Goal: Task Accomplishment & Management: Manage account settings

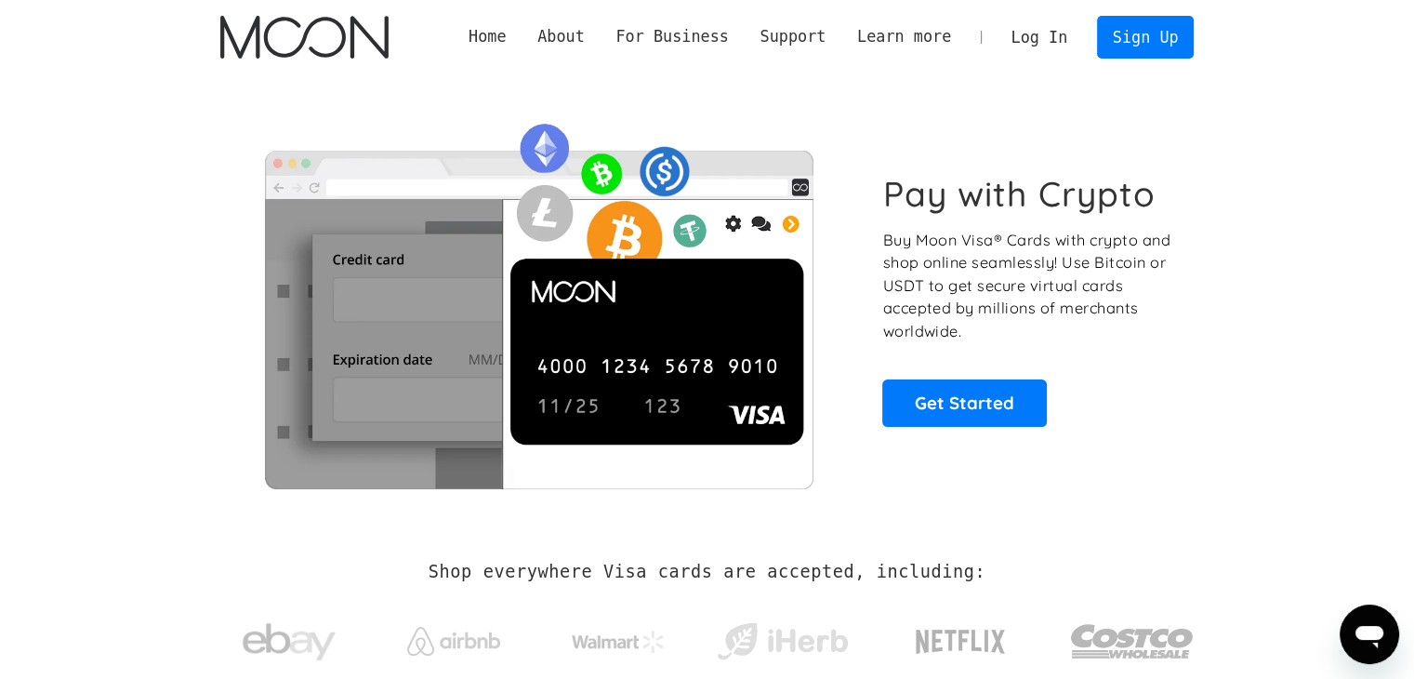
click at [1069, 39] on link "Log In" at bounding box center [1039, 37] width 87 height 41
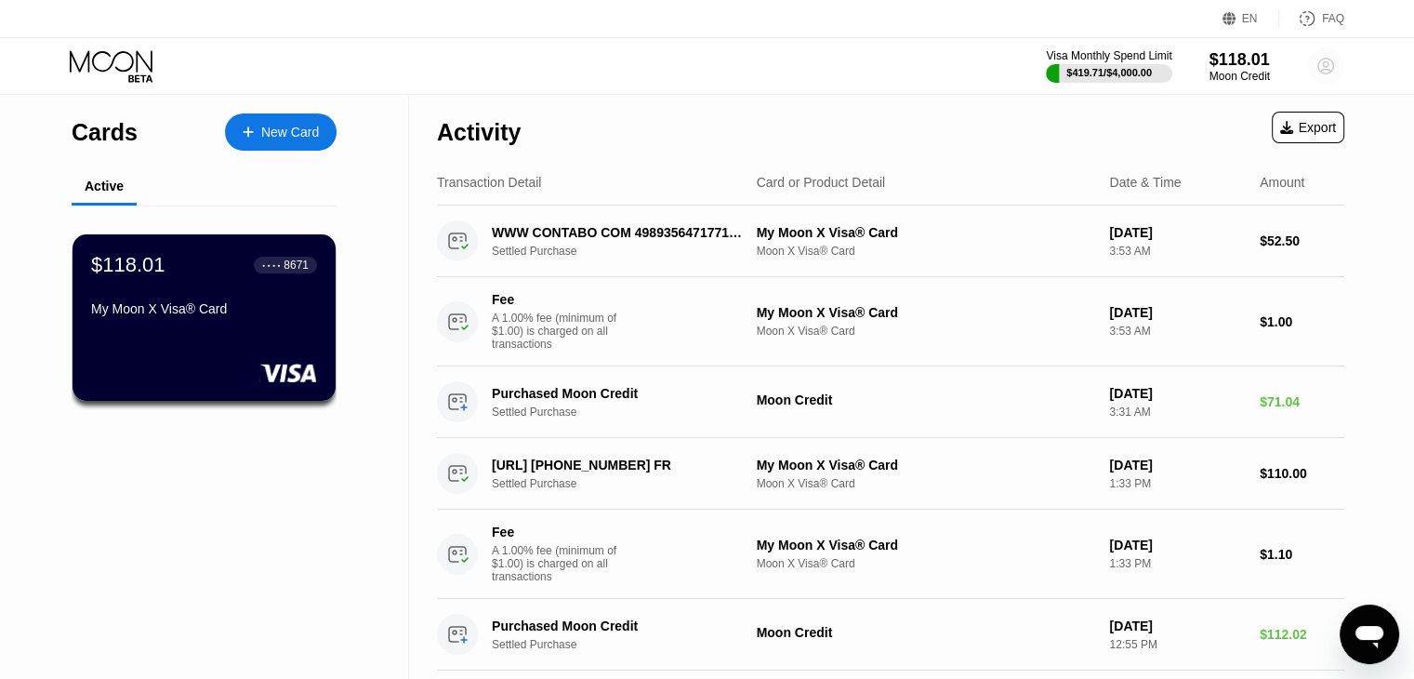
click at [1312, 68] on circle at bounding box center [1325, 65] width 37 height 37
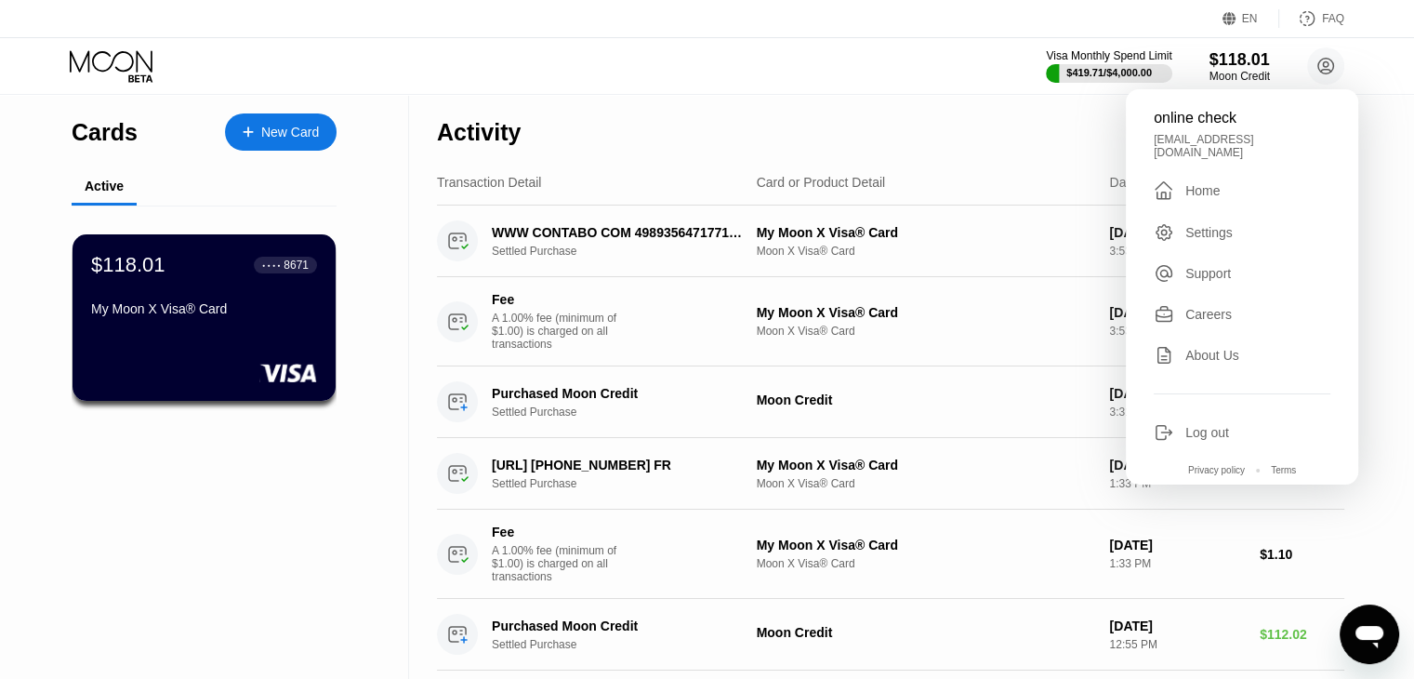
click at [870, 97] on div "Activity Export" at bounding box center [890, 127] width 907 height 65
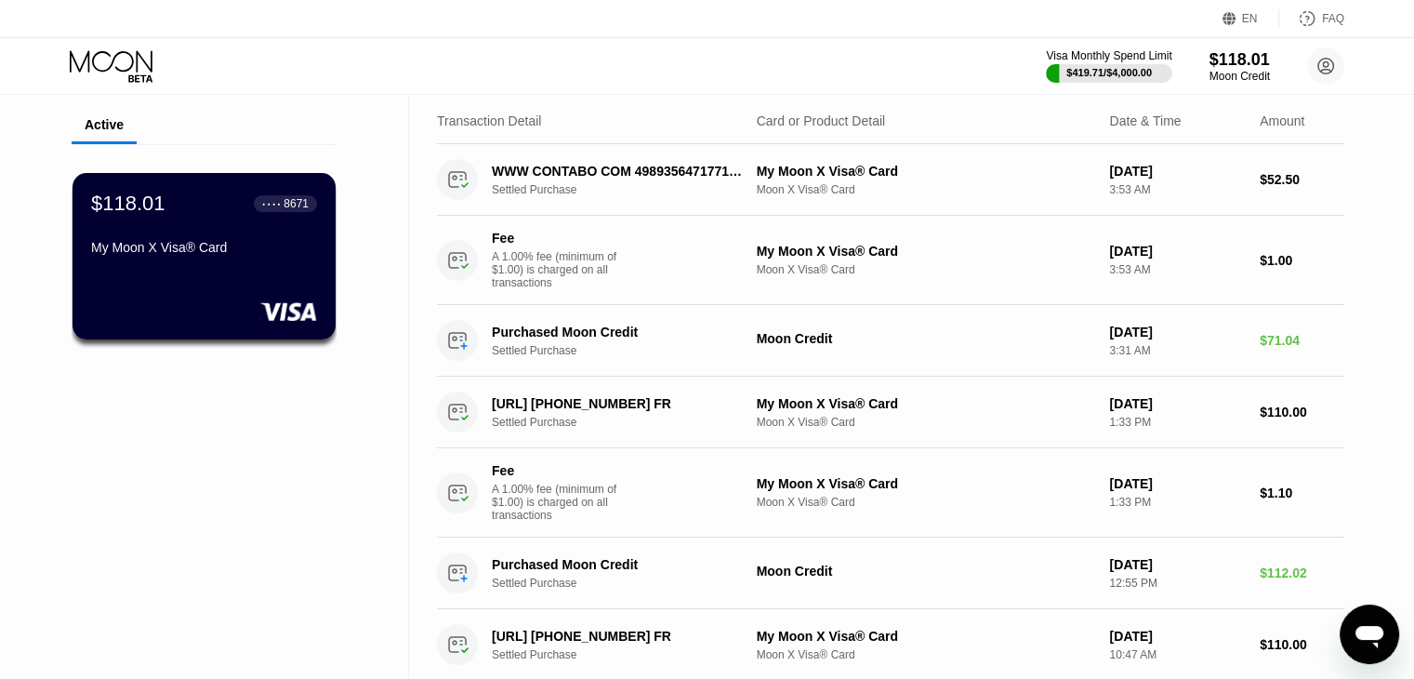
scroll to position [93, 0]
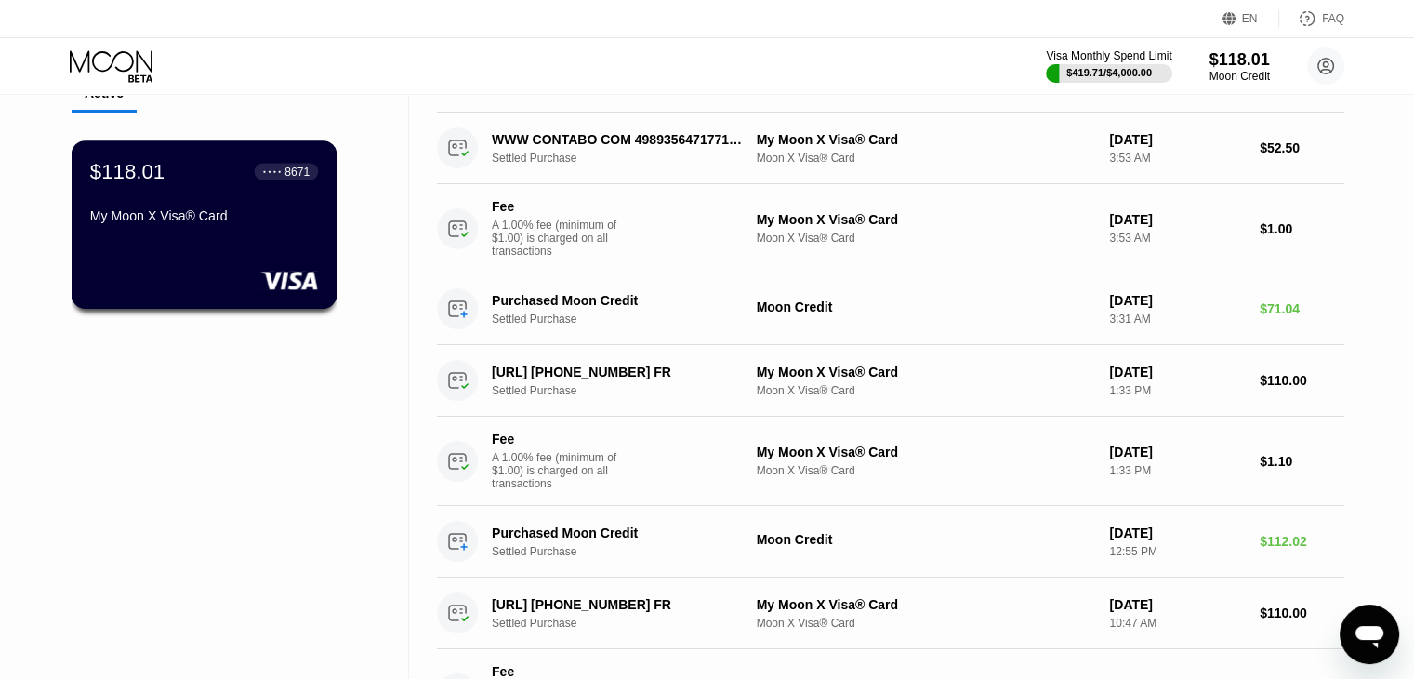
click at [229, 243] on div "$118.01 ● ● ● ● 8671 My Moon X Visa® Card" at bounding box center [205, 224] width 266 height 168
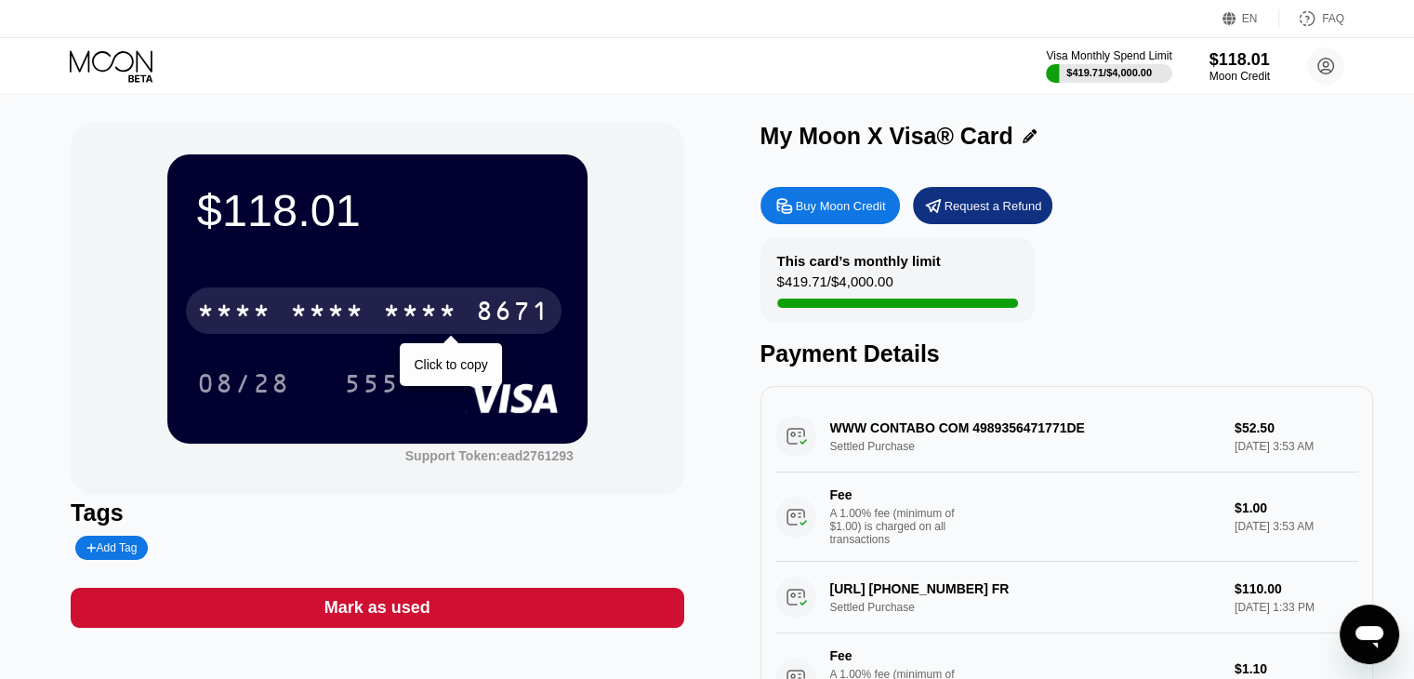
click at [367, 311] on div "* * * * * * * * * * * * 8671" at bounding box center [374, 310] width 376 height 46
